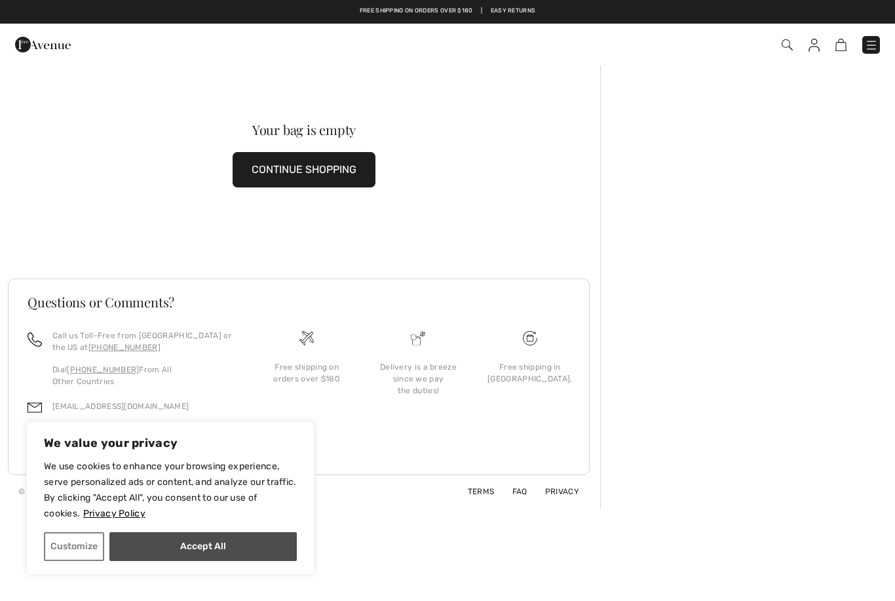
click at [185, 548] on button "Accept All" at bounding box center [202, 546] width 187 height 29
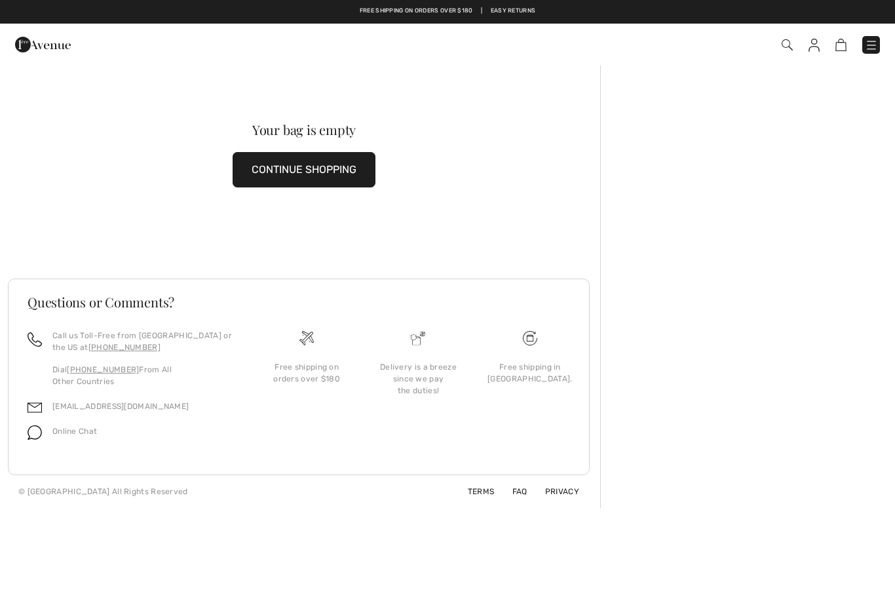
checkbox input "true"
click at [875, 43] on img at bounding box center [871, 45] width 13 height 13
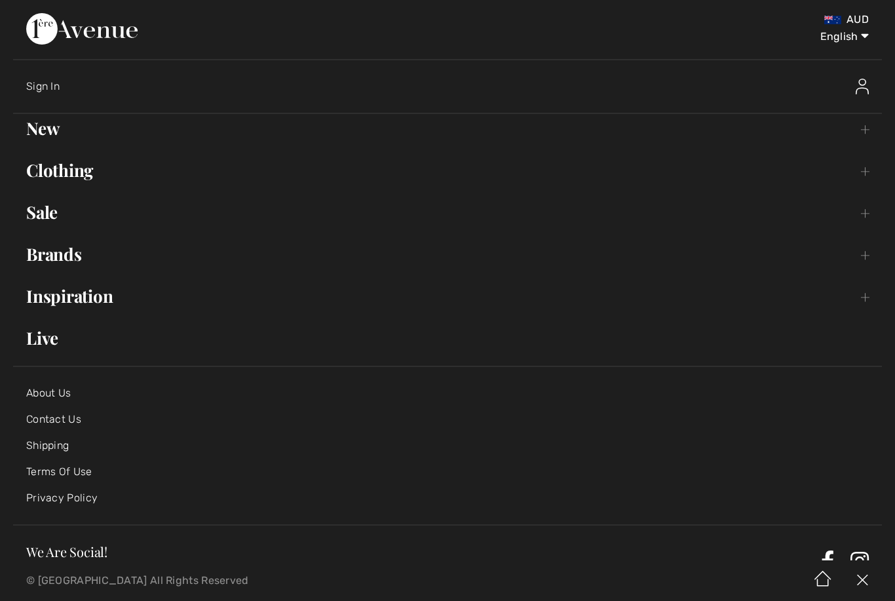
click at [45, 81] on span "Sign In" at bounding box center [42, 86] width 33 height 12
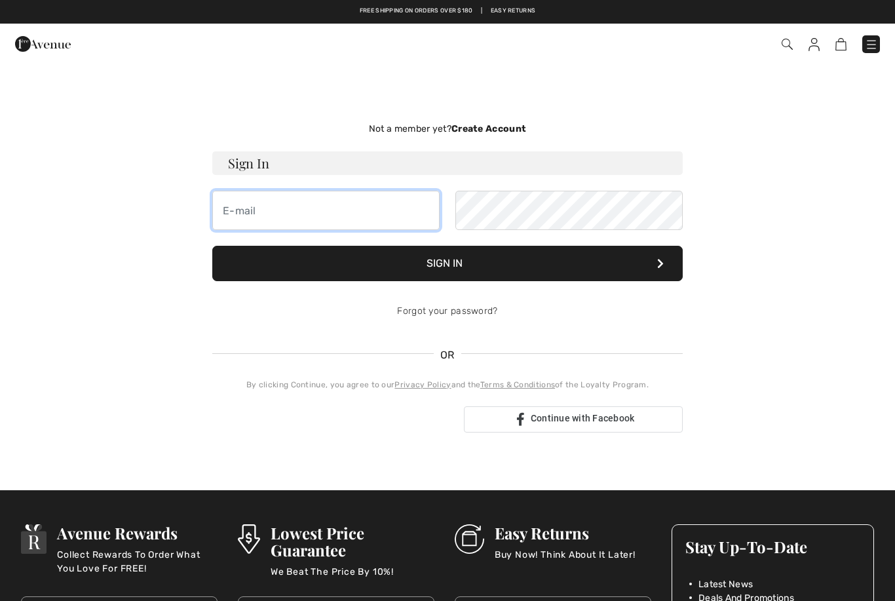
click at [289, 214] on input "email" at bounding box center [325, 210] width 227 height 39
